Goal: Task Accomplishment & Management: Use online tool/utility

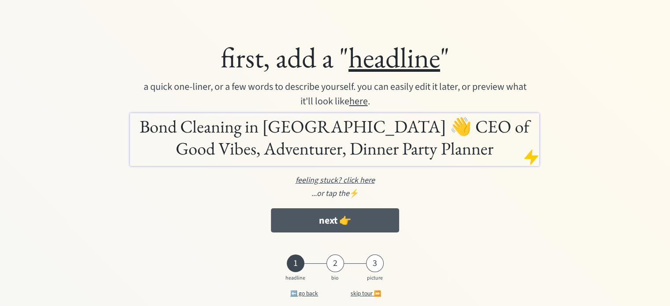
click at [359, 218] on button "next 👉" at bounding box center [335, 220] width 128 height 24
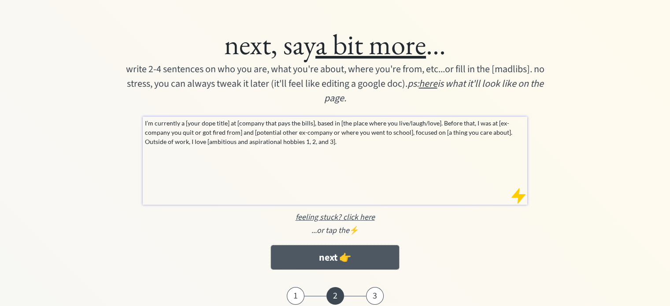
click at [343, 255] on button "next 👉" at bounding box center [335, 257] width 128 height 24
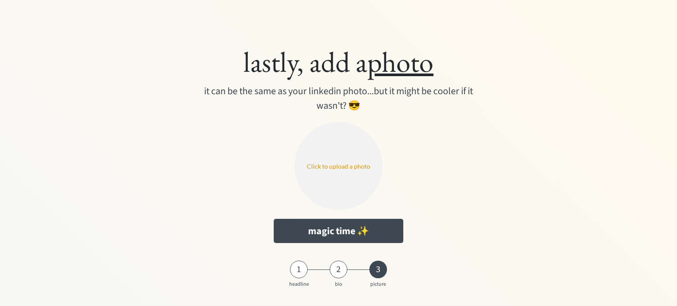
click at [342, 174] on input "file" at bounding box center [338, 166] width 88 height 88
type input "C:\fakepath\bcic can.PNG"
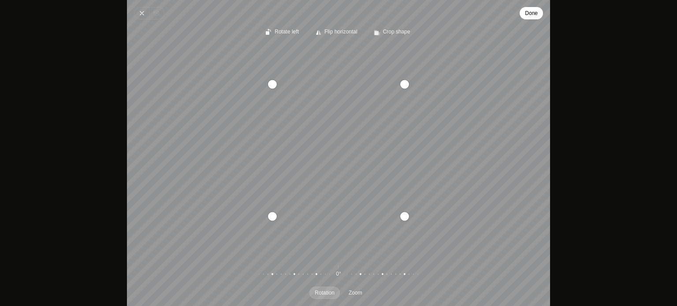
click at [533, 11] on span "Done" at bounding box center [531, 13] width 13 height 11
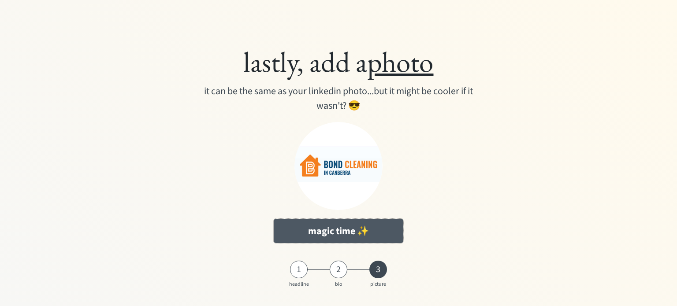
click at [377, 230] on button "magic time ✨" at bounding box center [339, 231] width 130 height 24
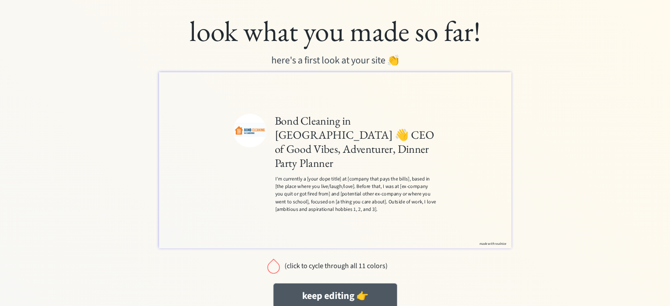
click at [358, 295] on button "keep editing 👉" at bounding box center [335, 296] width 123 height 24
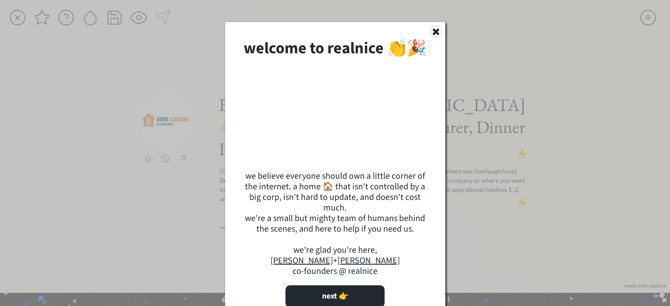
click at [434, 32] on use at bounding box center [435, 32] width 7 height 7
